Goal: Use online tool/utility

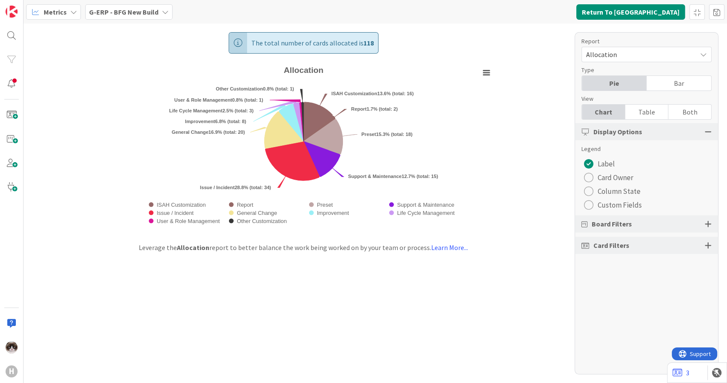
click at [590, 202] on div "radio" at bounding box center [588, 204] width 9 height 9
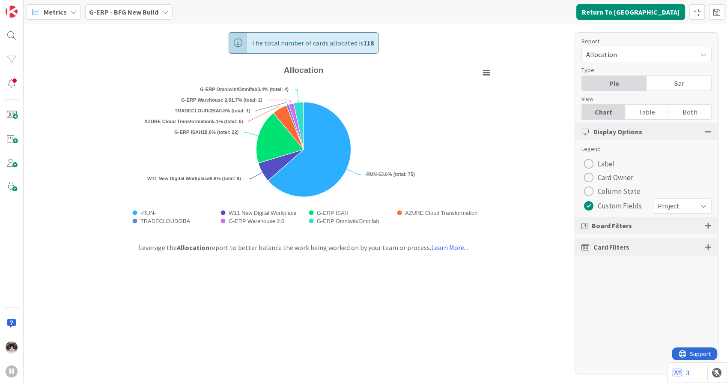
click at [674, 206] on span "Project" at bounding box center [675, 206] width 35 height 12
click at [665, 278] on div "Report Allocation Type Pie Bar View Chart Table Both Display Options Legend Lab…" at bounding box center [647, 203] width 144 height 342
click at [709, 226] on div at bounding box center [708, 225] width 7 height 8
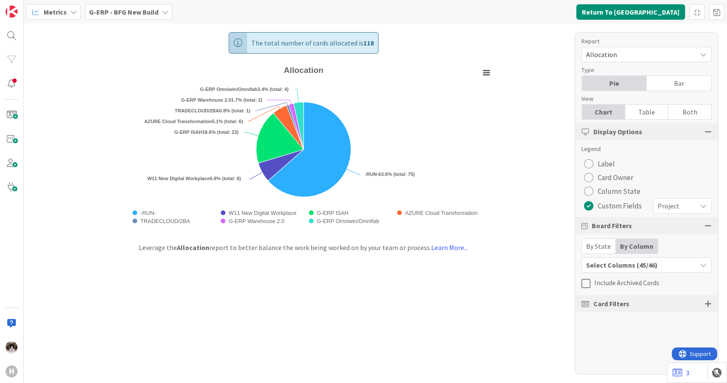
click at [692, 261] on div "Select Columns (45/46)" at bounding box center [639, 264] width 115 height 11
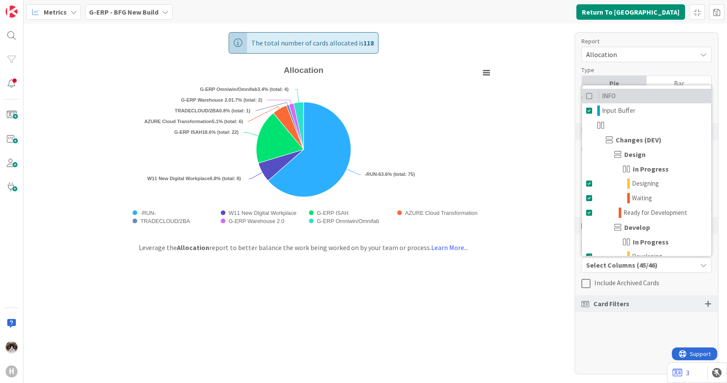
click at [587, 93] on span at bounding box center [590, 96] width 7 height 10
click at [542, 313] on div "The total number of cards allocated is 118 Created with Highcharts 11.4.3 Chart…" at bounding box center [376, 203] width 704 height 359
